Goal: Ask a question: Seek information or help from site administrators or community

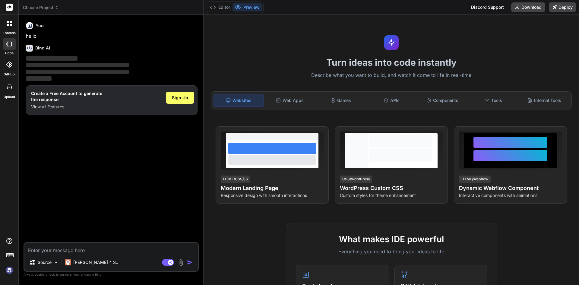
type textarea "x"
click at [183, 98] on span "Sign Up" at bounding box center [180, 98] width 16 height 6
click at [58, 251] on textarea at bounding box center [110, 248] width 173 height 11
type textarea "w"
type textarea "x"
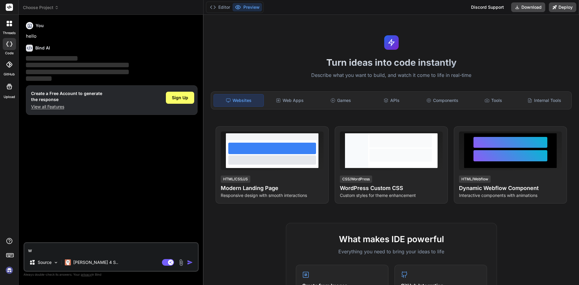
type textarea "wi"
type textarea "x"
type textarea "wil"
type textarea "x"
type textarea "will"
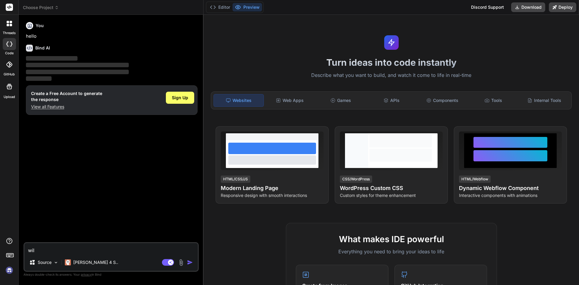
type textarea "x"
type textarea "will"
type textarea "x"
type textarea "will y"
type textarea "x"
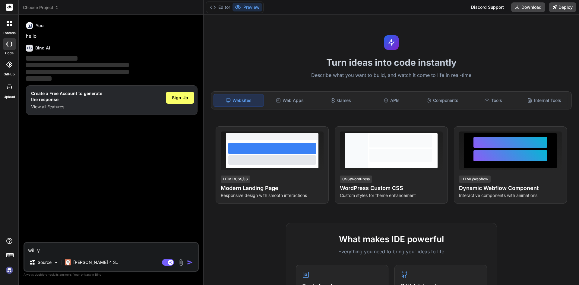
type textarea "will yo"
type textarea "x"
type textarea "will you"
type textarea "x"
type textarea "will you"
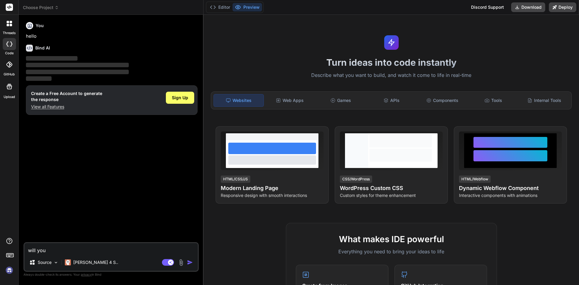
type textarea "x"
type textarea "will you p"
type textarea "x"
type textarea "will you pl"
type textarea "x"
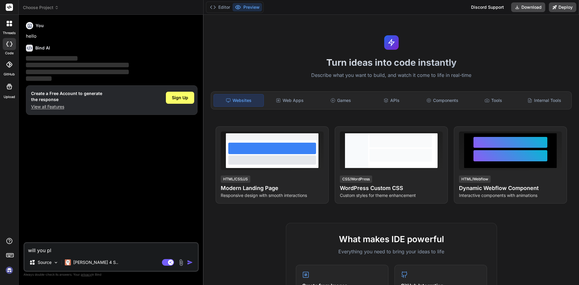
type textarea "will you ple"
type textarea "x"
type textarea "will you plea"
type textarea "x"
type textarea "will you pleae"
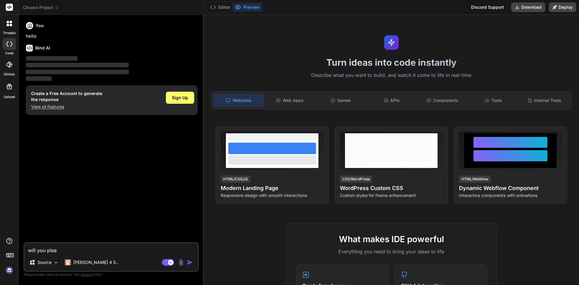
type textarea "x"
type textarea "will you plea"
type textarea "x"
type textarea "will you pleas"
type textarea "x"
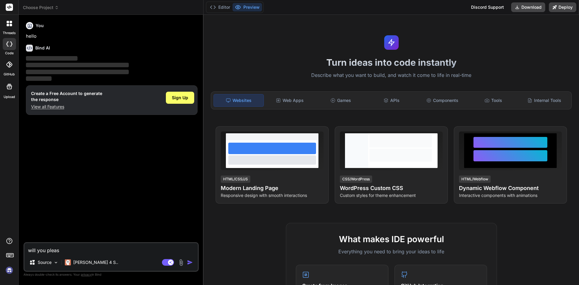
type textarea "will you please"
type textarea "x"
type textarea "will you please"
type textarea "x"
type textarea "will you please t"
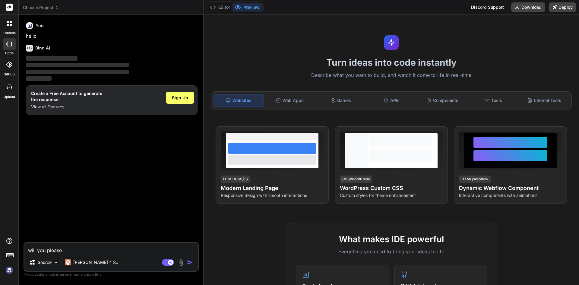
type textarea "x"
type textarea "will you please te"
type textarea "x"
type textarea "will you please tea"
type textarea "x"
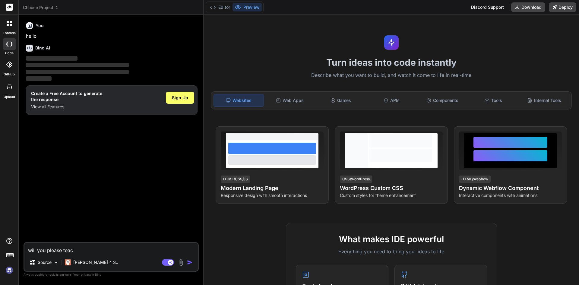
type textarea "will you please teacv"
type textarea "x"
type textarea "will you please teac"
type textarea "x"
type textarea "will you please teach"
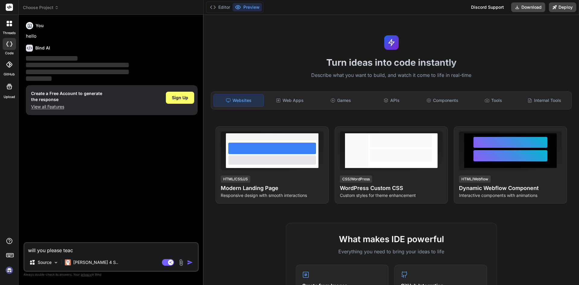
type textarea "x"
type textarea "will you please teach"
type textarea "x"
type textarea "will you please teach m"
type textarea "x"
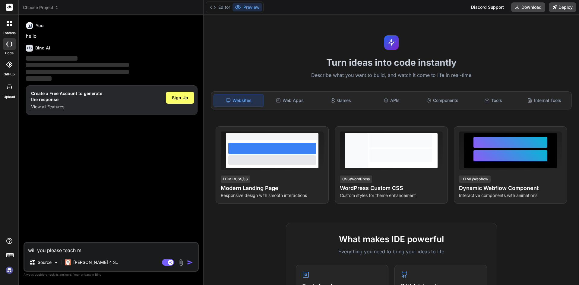
type textarea "will you please teach me"
type textarea "x"
type textarea "will you please teach me"
type textarea "x"
type textarea "will you please teach me e"
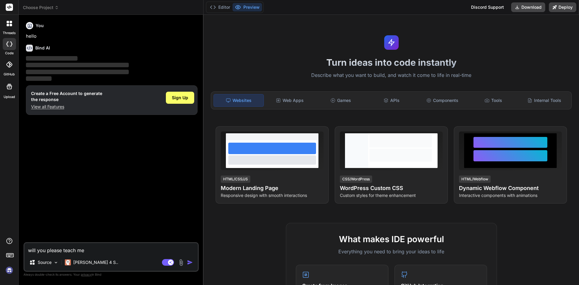
type textarea "x"
type textarea "will you please teach me en"
type textarea "x"
type textarea "will you please teach me eng"
type textarea "x"
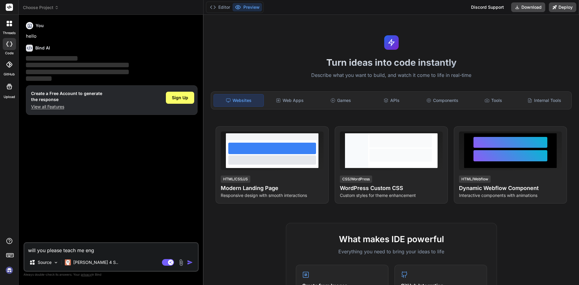
type textarea "will you please teach me engl"
type textarea "x"
type textarea "will you please teach me engli"
type textarea "x"
type textarea "will you please teach me englia"
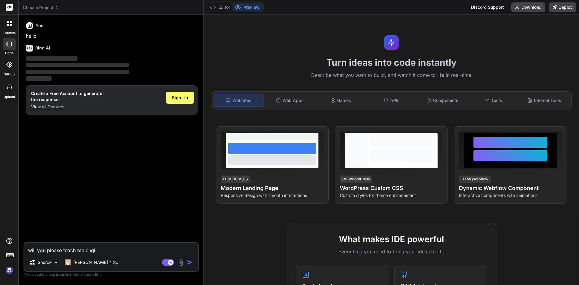
type textarea "x"
type textarea "will you please teach me englias"
type textarea "x"
type textarea "will you please teach me engliash"
type textarea "x"
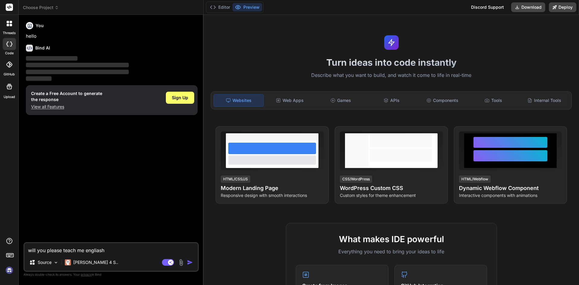
type textarea "will you please teach me engliash"
type textarea "x"
type textarea "will you please teach me engliash"
type textarea "x"
type textarea "will you please teach me englias"
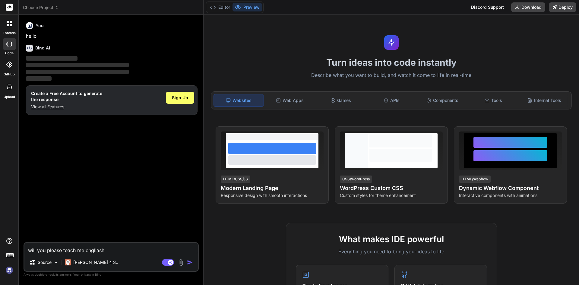
type textarea "x"
type textarea "will you please teach me englia"
type textarea "x"
type textarea "will you please teach me engli"
type textarea "x"
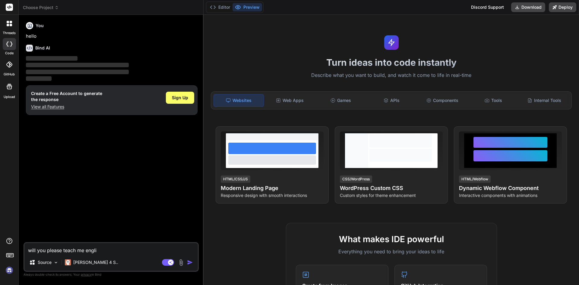
type textarea "will you please teach me englis"
type textarea "x"
type textarea "will you please teach me english"
type textarea "x"
type textarea "will you please teach me english"
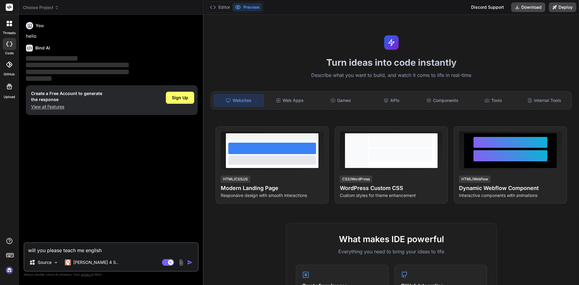
type textarea "x"
type textarea "will you please teach me english i"
type textarea "x"
type textarea "will you please teach me english im"
type textarea "x"
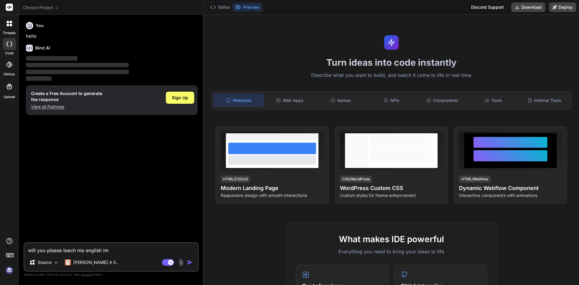
type textarea "will you please teach me english i"
type textarea "x"
type textarea "will you please teach me english in"
type textarea "x"
type textarea "will you please teach me english in"
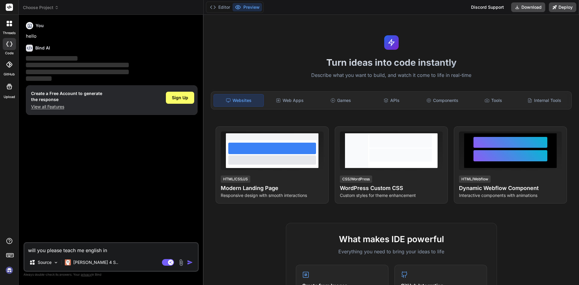
type textarea "x"
type textarea "will you please teach me english in n"
type textarea "x"
type textarea "will you please teach me english in ne"
type textarea "x"
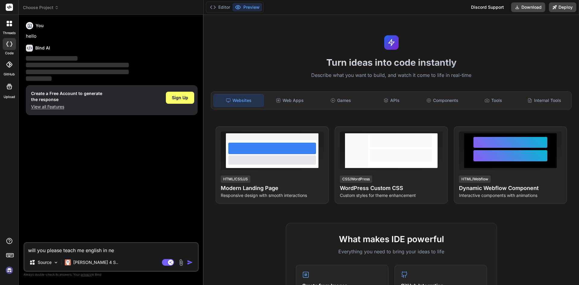
type textarea "will you please teach me english in nex"
type textarea "x"
type textarea "will you please teach me english in next"
type textarea "x"
type textarea "will you please teach me english in next"
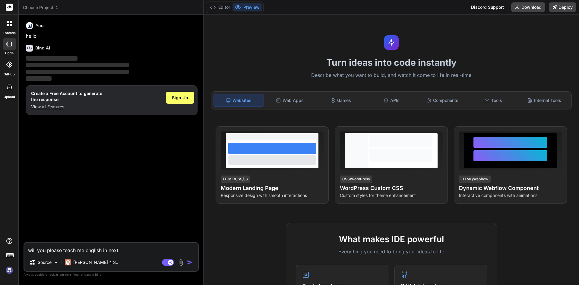
type textarea "x"
type textarea "will you please teach me english in next t"
type textarea "x"
type textarea "will you please teach me english in next th"
type textarea "x"
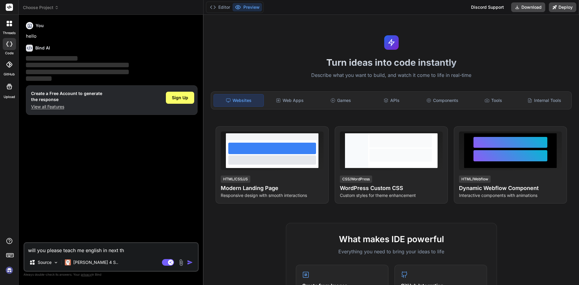
type textarea "will you please teach me english in next thr"
type textarea "x"
type textarea "will you please teach me english in next thre"
type textarea "x"
type textarea "will you please teach me english in next three"
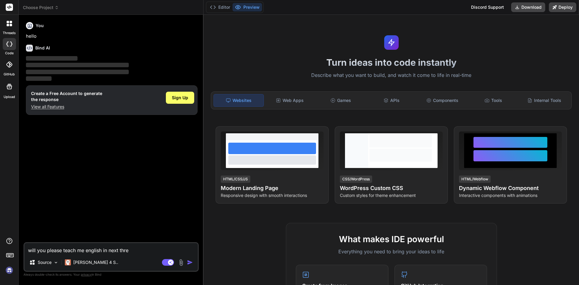
type textarea "x"
type textarea "will you please teach me english in next three"
type textarea "x"
type textarea "will you please teach me english in next three m"
type textarea "x"
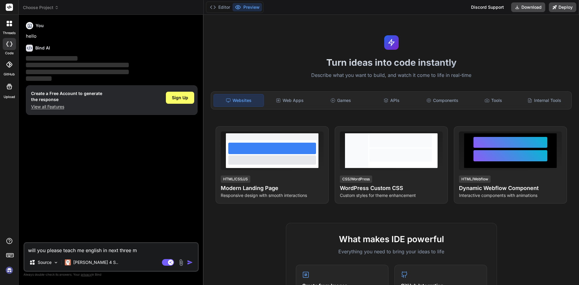
type textarea "will you please teach me english in next three mo"
type textarea "x"
type textarea "will you please teach me english in next three mon"
type textarea "x"
type textarea "will you please teach me english in next three mont"
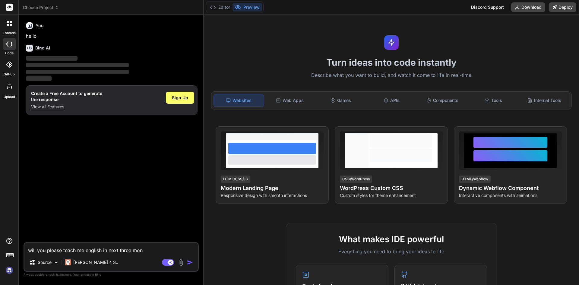
type textarea "x"
type textarea "will you please teach me english in next three month"
type textarea "x"
type textarea "will you please teach me english in next three months"
type textarea "x"
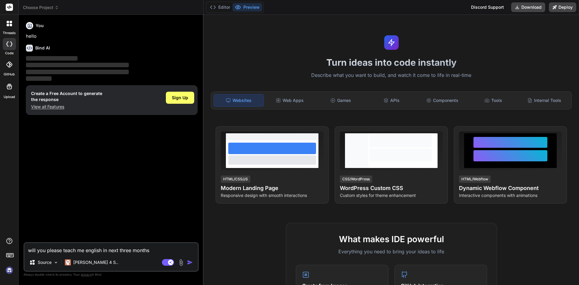
type textarea "will you please teach me english in next three months?"
type textarea "x"
type textarea "will you please teach me English in next three months?"
type textarea "x"
type textarea "will you please teach me English in next three months?"
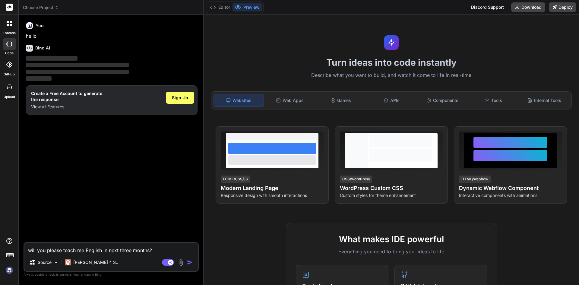
click at [189, 262] on img "button" at bounding box center [190, 262] width 6 height 6
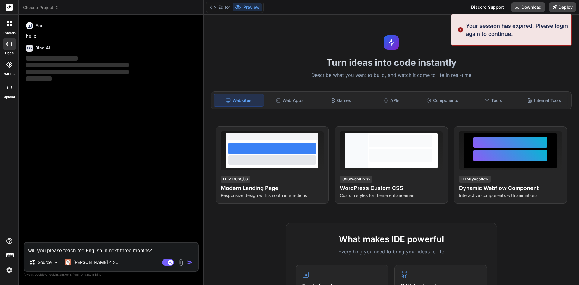
click at [188, 263] on img "button" at bounding box center [190, 262] width 6 height 6
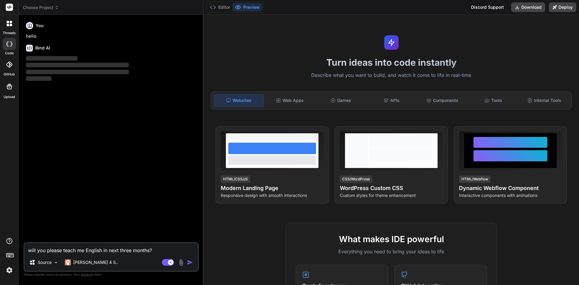
click at [188, 261] on img "button" at bounding box center [190, 262] width 6 height 6
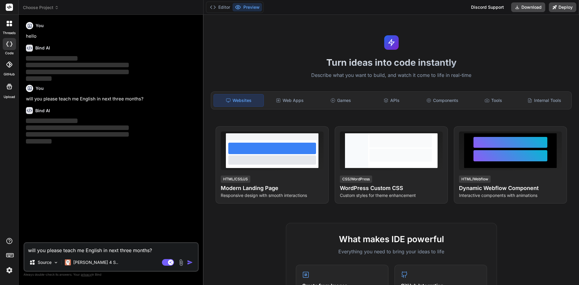
type textarea "x"
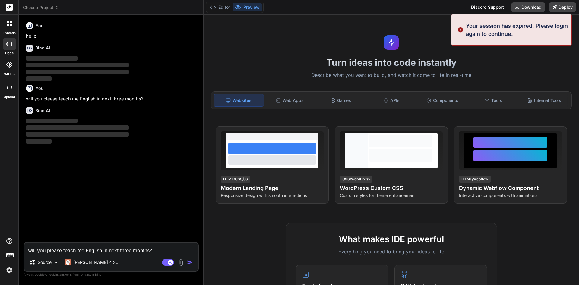
click at [157, 253] on textarea "will you please teach me English in next three months?" at bounding box center [110, 248] width 173 height 11
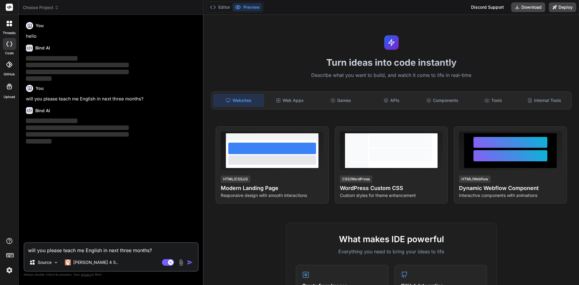
type textarea "will you please teach me English in next three months?"
type textarea "x"
type textarea "will you please teach me English in next three months? i"
type textarea "x"
type textarea "will you please teach me English in next three months? is"
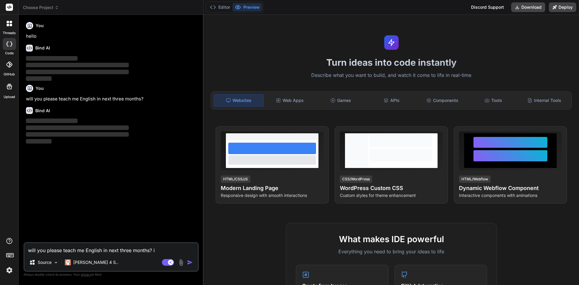
type textarea "x"
type textarea "will you please teach me English in next three months? ist"
type textarea "x"
type textarea "will you please teach me English in next three months? is"
type textarea "x"
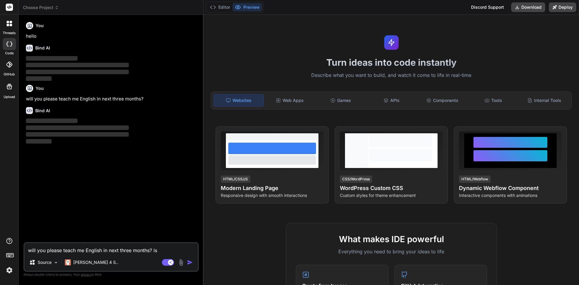
type textarea "will you please teach me English in next three months? is"
type textarea "x"
type textarea "will you please teach me English in next three months? is t"
type textarea "x"
type textarea "will you please teach me English in next three months? is th"
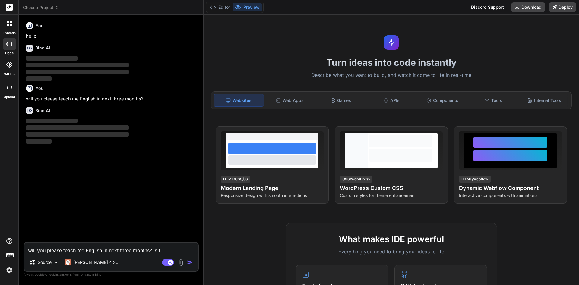
type textarea "x"
type textarea "will you please teach me English in next three months? is thi"
type textarea "x"
type textarea "will you please teach me English in next three months? is this"
type textarea "x"
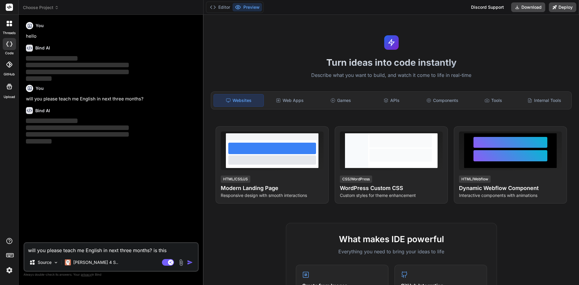
type textarea "will you please teach me English in next three months? is this"
type textarea "x"
type textarea "will you please teach me English in next three months? is this s"
type textarea "x"
type textarea "will you please teach me English in next three months? is this se"
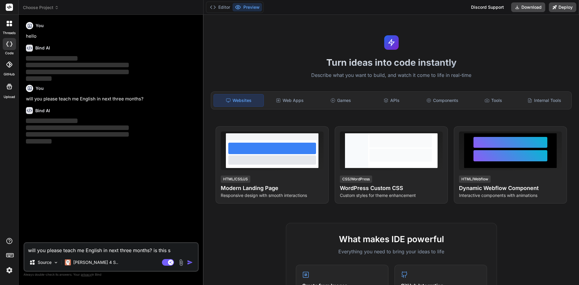
type textarea "x"
type textarea "will you please teach me English in next three months? is this sen"
type textarea "x"
type textarea "will you please teach me English in next three months? is this sent"
type textarea "x"
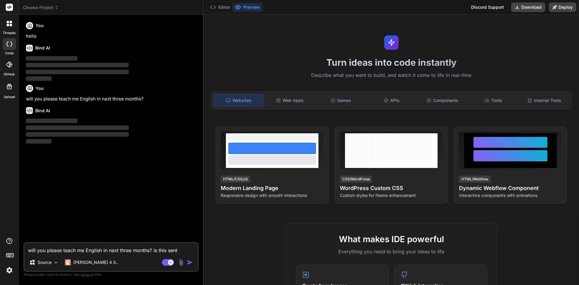
type textarea "will you please teach me English in next three months? is this sente"
type textarea "x"
type textarea "will you please teach me English in next three months? is this senten"
type textarea "x"
type textarea "will you please teach me English in next three months? is this sentenc"
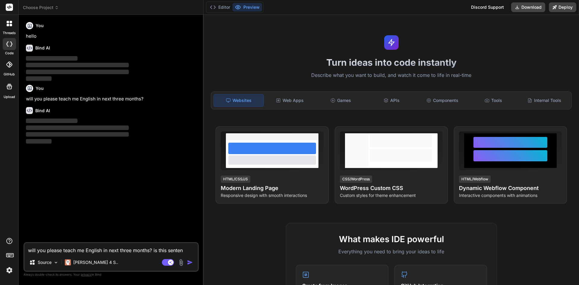
type textarea "x"
type textarea "will you please teach me English in next three months? is this sentence"
type textarea "x"
type textarea "will you please teach me English in next three months? is this sentence"
type textarea "x"
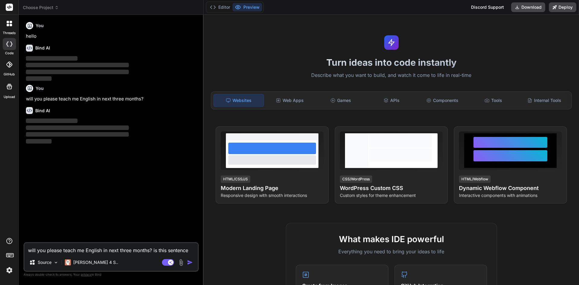
type textarea "will you please teach me English in next three months? is this sentence g"
type textarea "x"
type textarea "will you please teach me English in next three months? is this sentence gr"
type textarea "x"
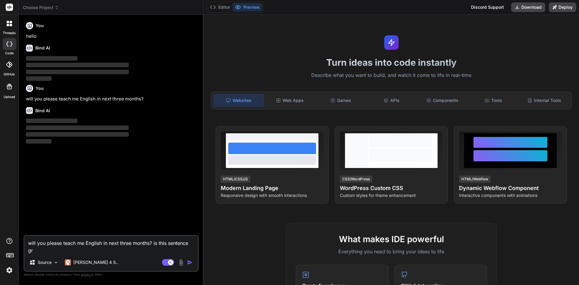
type textarea "will you please teach me English in next three months? is this sentence gra"
type textarea "x"
type textarea "will you please teach me English in next three months? is this sentence gram"
type textarea "x"
type textarea "will you please teach me English in next three months? is this sentence grama"
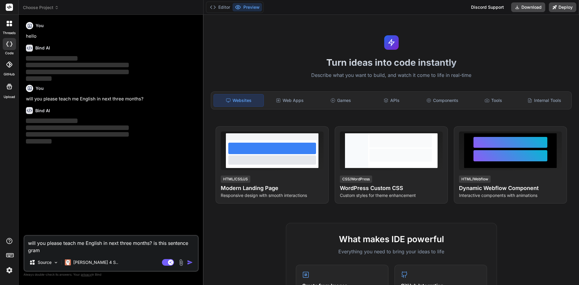
type textarea "x"
type textarea "will you please teach me English in next three months? is this sentence gram"
type textarea "x"
type textarea "will you please teach me English in next three months? is this sentence gramm"
type textarea "x"
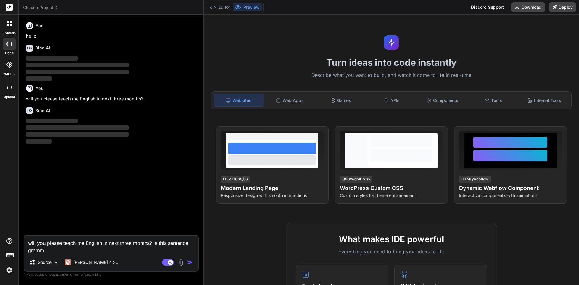
type textarea "will you please teach me English in next three months? is this sentence gramme"
type textarea "x"
type textarea "will you please teach me English in next three months? is this sentence grammer"
type textarea "x"
type textarea "will you please teach me English in next three months? is this sentence grammeri"
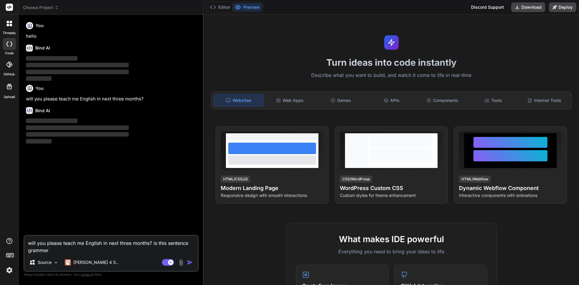
type textarea "x"
type textarea "will you please teach me English in next three months? is this sentence grammer…"
click at [190, 262] on img "button" at bounding box center [190, 262] width 6 height 6
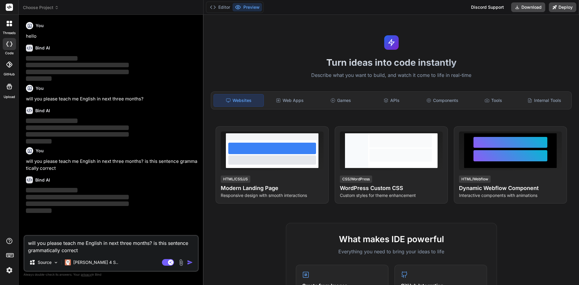
click at [190, 263] on img "button" at bounding box center [190, 262] width 6 height 6
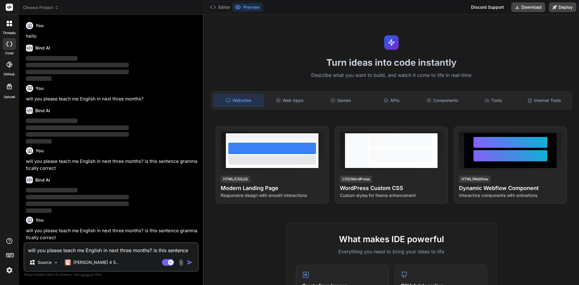
scroll to position [41, 0]
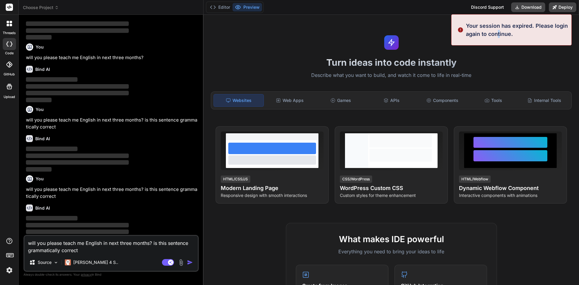
click at [500, 34] on p "Your session has expired. Please login again to continue." at bounding box center [517, 30] width 102 height 16
click at [541, 27] on p "Your session has expired. Please login again to continue." at bounding box center [517, 30] width 102 height 16
drag, startPoint x: 541, startPoint y: 27, endPoint x: 480, endPoint y: 26, distance: 61.2
click at [535, 29] on p "Your session has expired. Please login again to continue." at bounding box center [517, 30] width 102 height 16
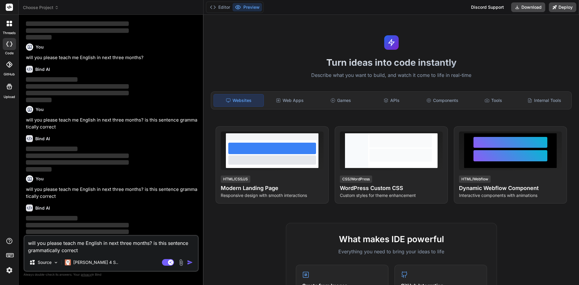
click at [511, 38] on div "Turn ideas into code instantly Describe what you want to build, and watch it co…" at bounding box center [390, 150] width 375 height 270
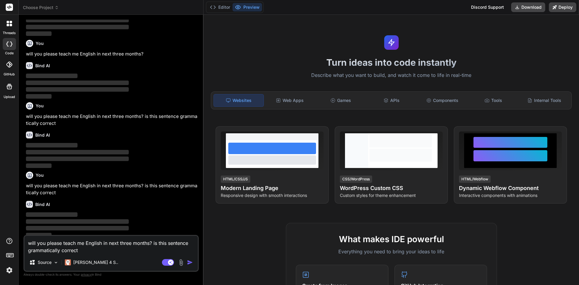
scroll to position [49, 0]
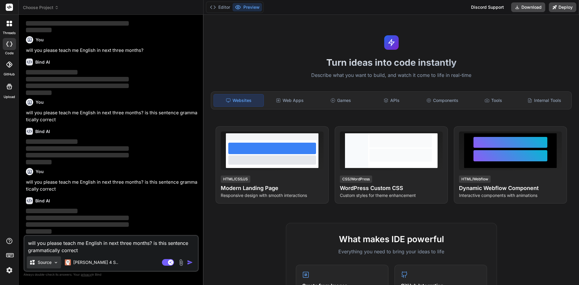
click at [35, 264] on icon at bounding box center [32, 262] width 6 height 6
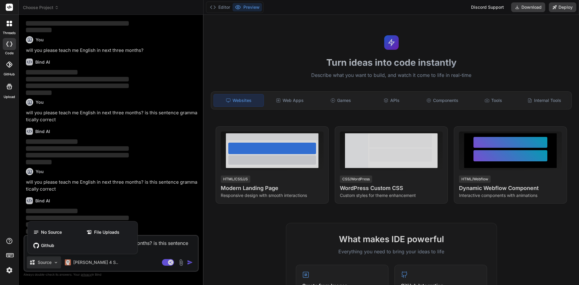
click at [12, 269] on img at bounding box center [9, 270] width 10 height 10
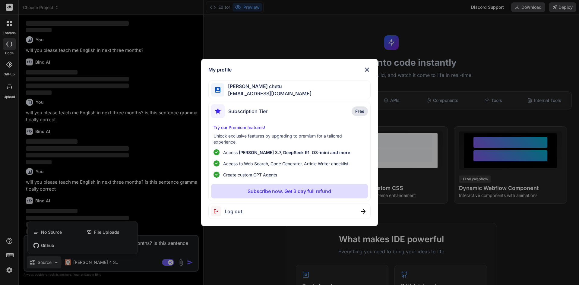
click at [255, 91] on span "chetuabinash@gmail.com" at bounding box center [267, 93] width 87 height 7
click at [247, 211] on div "Log out" at bounding box center [289, 210] width 162 height 15
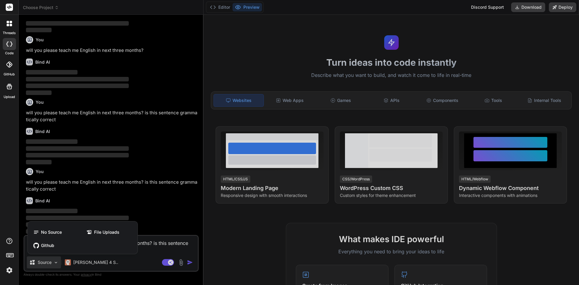
click at [2, 269] on div at bounding box center [9, 256] width 18 height 38
click at [9, 269] on img at bounding box center [9, 270] width 10 height 10
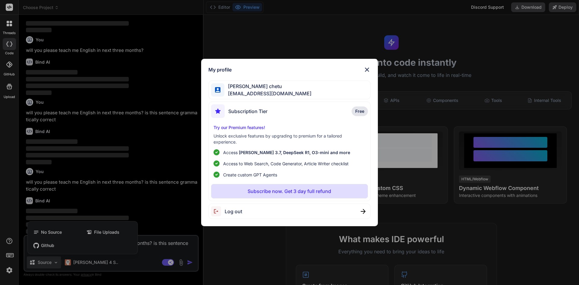
click at [239, 212] on span "Log out" at bounding box center [233, 211] width 17 height 7
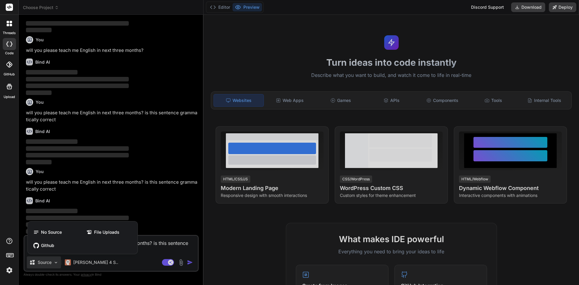
click at [9, 269] on img at bounding box center [9, 270] width 10 height 10
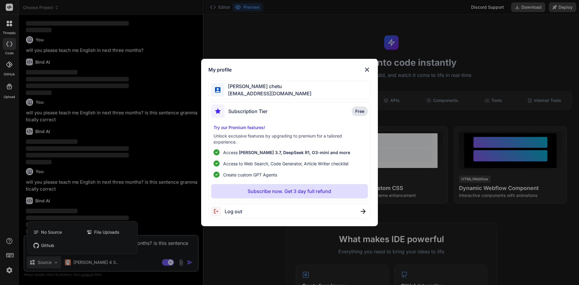
click at [364, 212] on img at bounding box center [362, 211] width 5 height 5
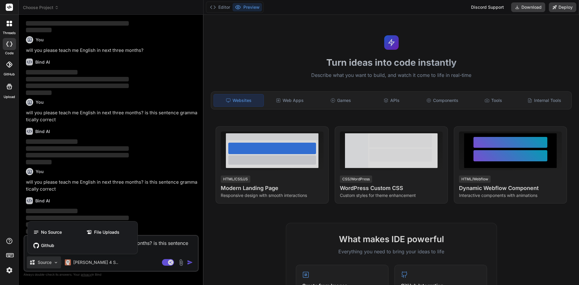
click at [6, 27] on div at bounding box center [9, 23] width 13 height 13
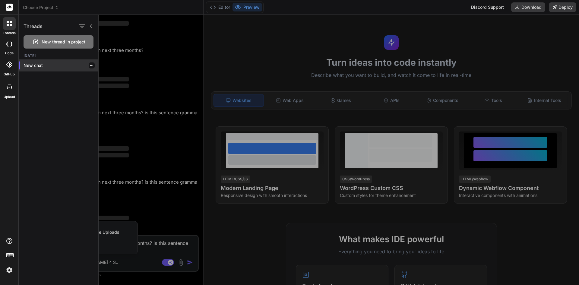
click at [24, 66] on p "New chat" at bounding box center [61, 65] width 75 height 6
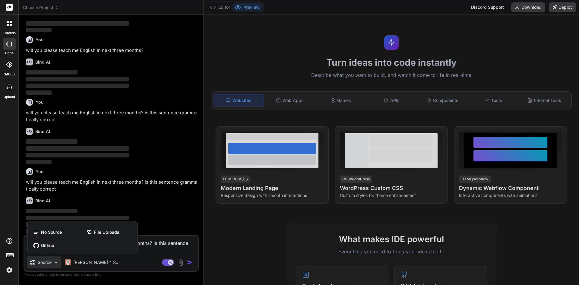
click at [118, 257] on div at bounding box center [289, 142] width 579 height 285
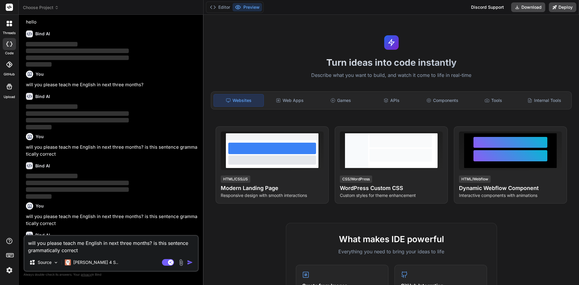
scroll to position [0, 0]
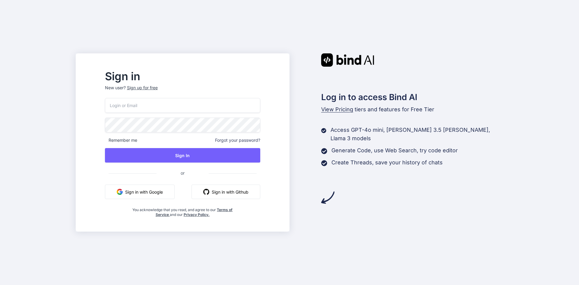
click at [166, 193] on button "Sign in with Google" at bounding box center [140, 191] width 70 height 14
click at [168, 192] on button "Sign in with Google" at bounding box center [140, 191] width 70 height 14
